Goal: Entertainment & Leisure: Consume media (video, audio)

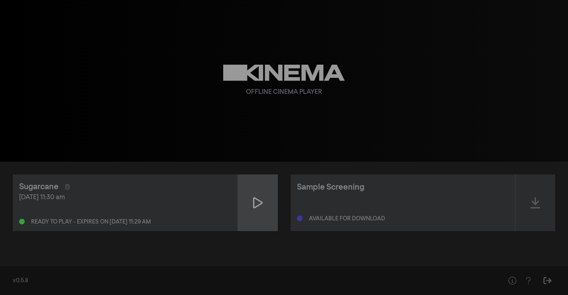
click at [249, 198] on div at bounding box center [258, 202] width 40 height 57
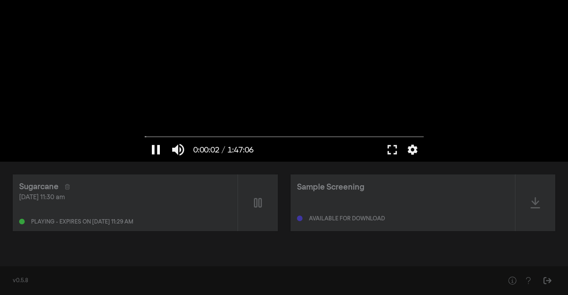
click at [160, 149] on button "pause" at bounding box center [156, 150] width 22 height 24
type input "2.366234"
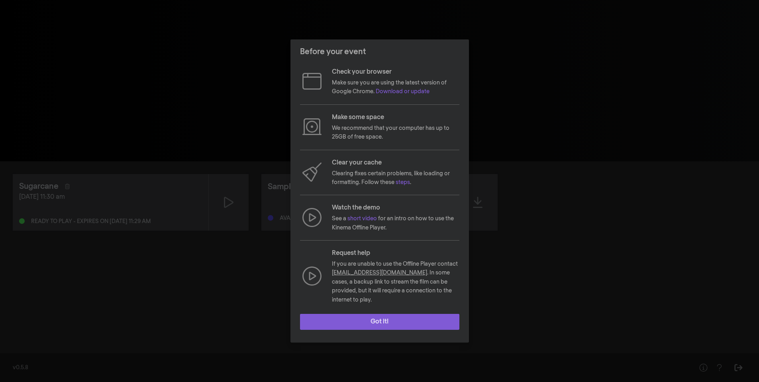
click at [391, 318] on button "Got it!" at bounding box center [379, 322] width 159 height 16
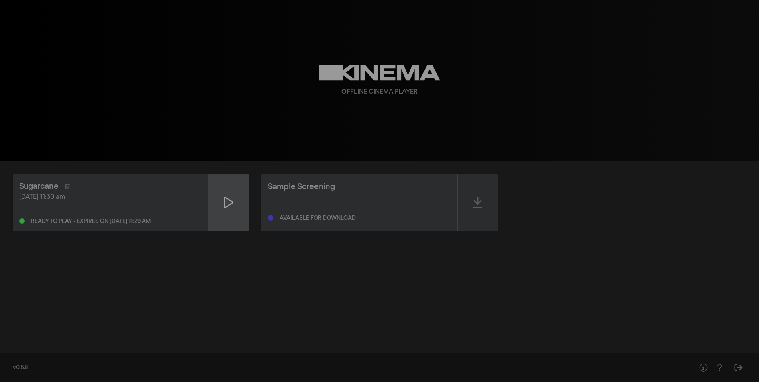
click at [233, 212] on div at bounding box center [229, 202] width 40 height 57
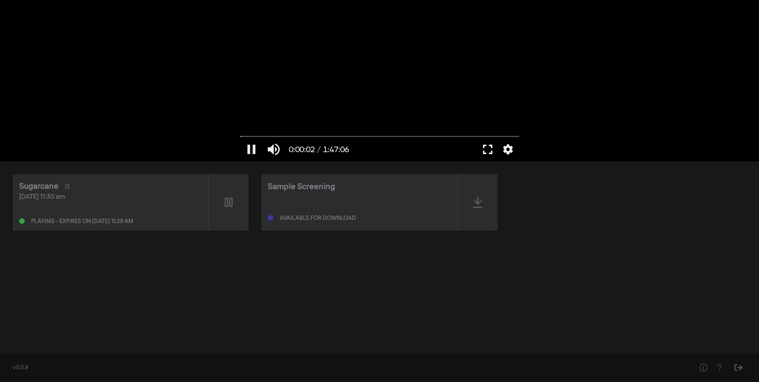
click at [488, 148] on button "fullscreen" at bounding box center [488, 150] width 22 height 24
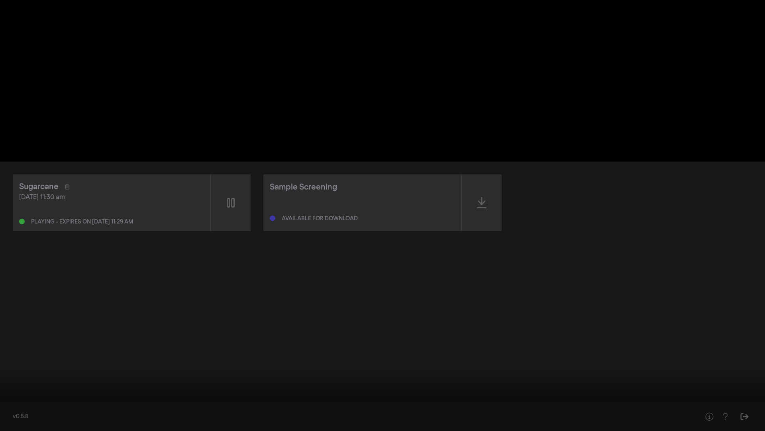
click at [476, 250] on div at bounding box center [382, 215] width 765 height 431
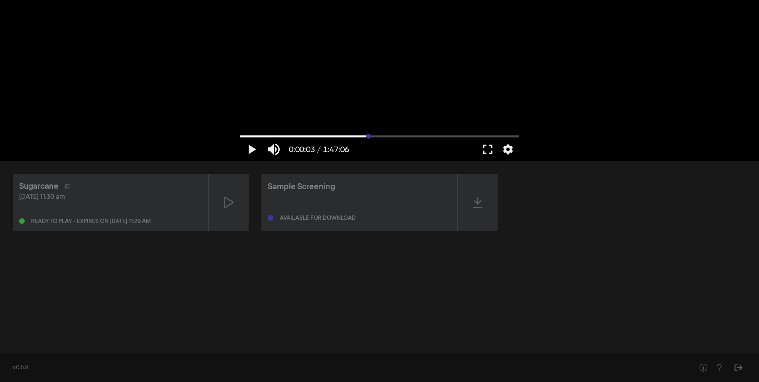
click at [369, 137] on input "Seek" at bounding box center [379, 136] width 279 height 5
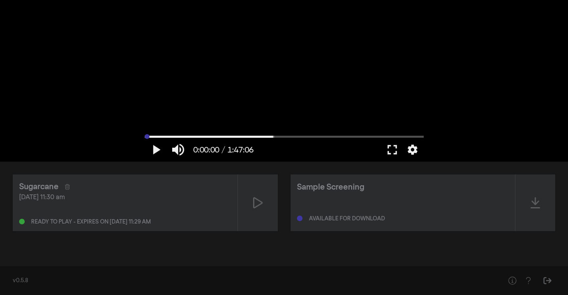
drag, startPoint x: 147, startPoint y: 136, endPoint x: 129, endPoint y: 136, distance: 17.5
click at [145, 136] on input "Seek" at bounding box center [284, 136] width 279 height 5
type input "0.083416"
